Goal: Information Seeking & Learning: Find contact information

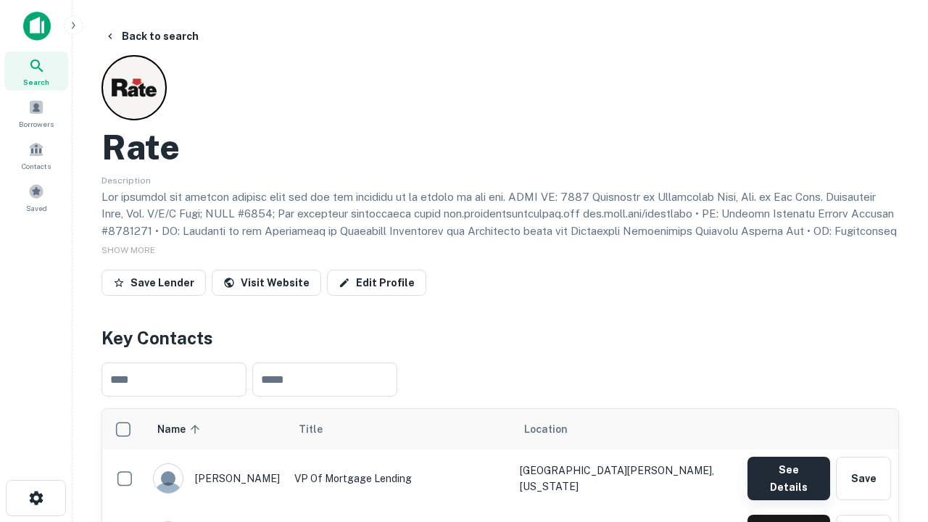
click at [788, 471] on button "See Details" at bounding box center [789, 479] width 83 height 44
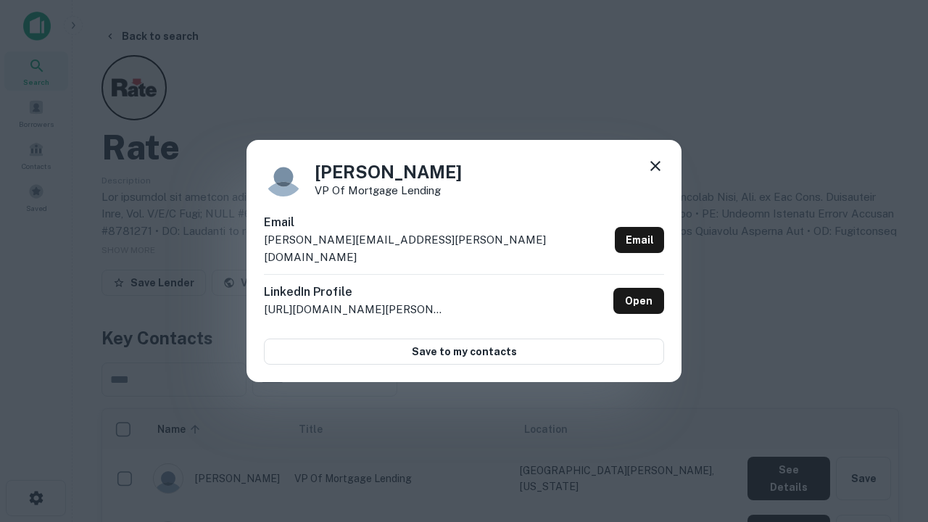
click at [655, 175] on icon at bounding box center [655, 165] width 17 height 17
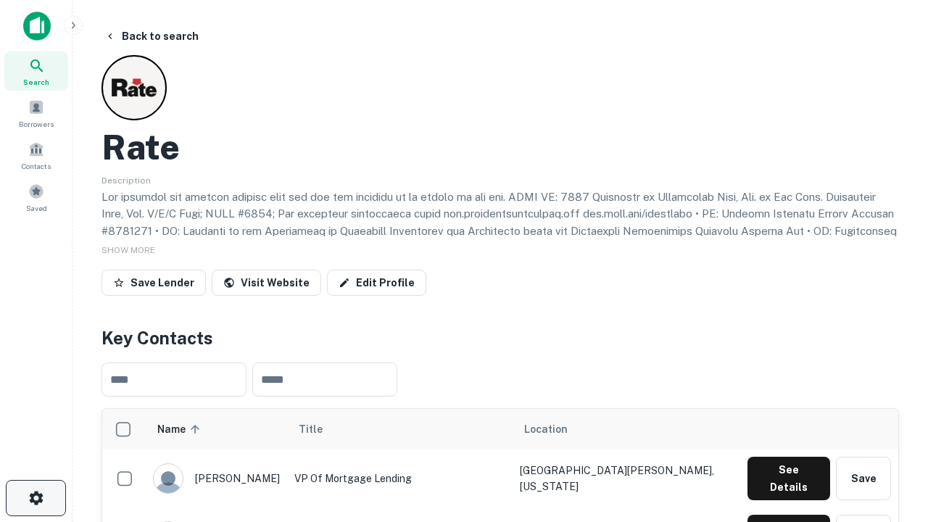
click at [36, 498] on icon "button" at bounding box center [36, 497] width 17 height 17
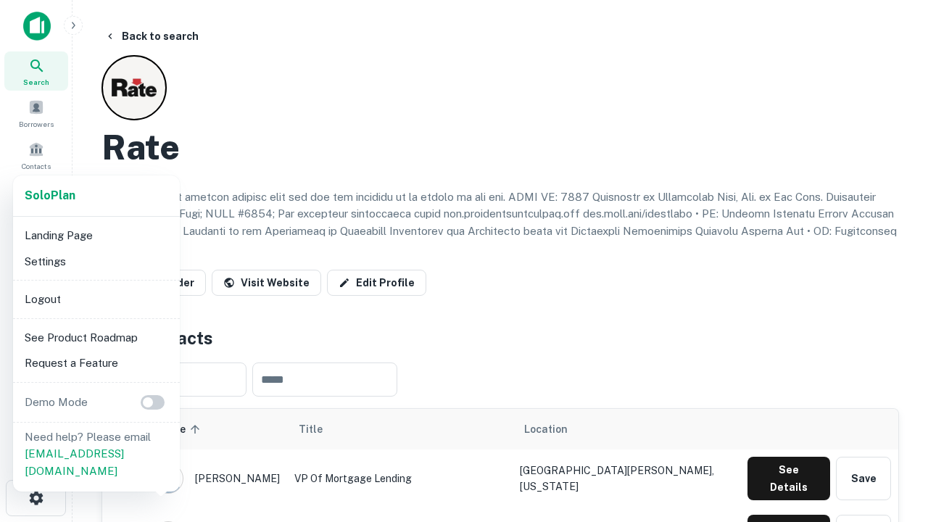
click at [96, 299] on li "Logout" at bounding box center [96, 299] width 155 height 26
